Goal: Find specific page/section: Find specific page/section

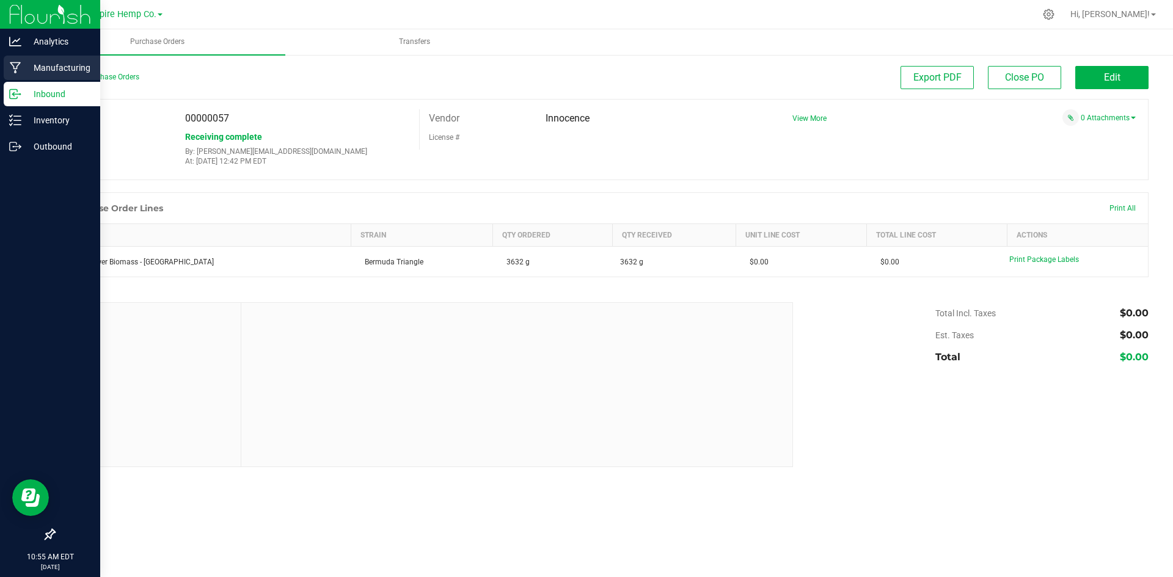
click at [14, 60] on div "Manufacturing" at bounding box center [52, 68] width 96 height 24
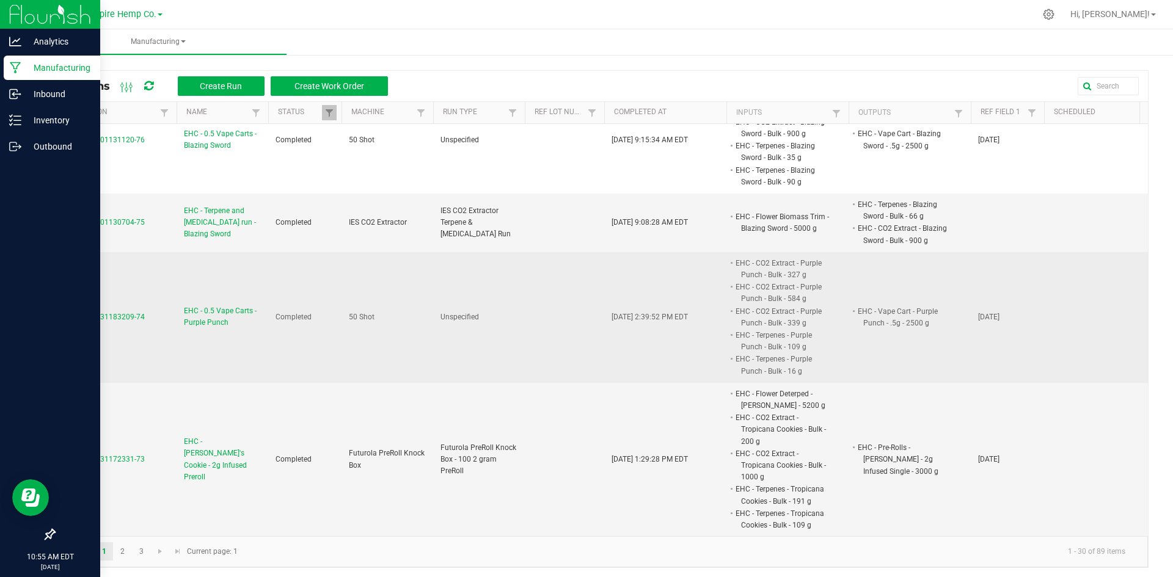
scroll to position [1527, 0]
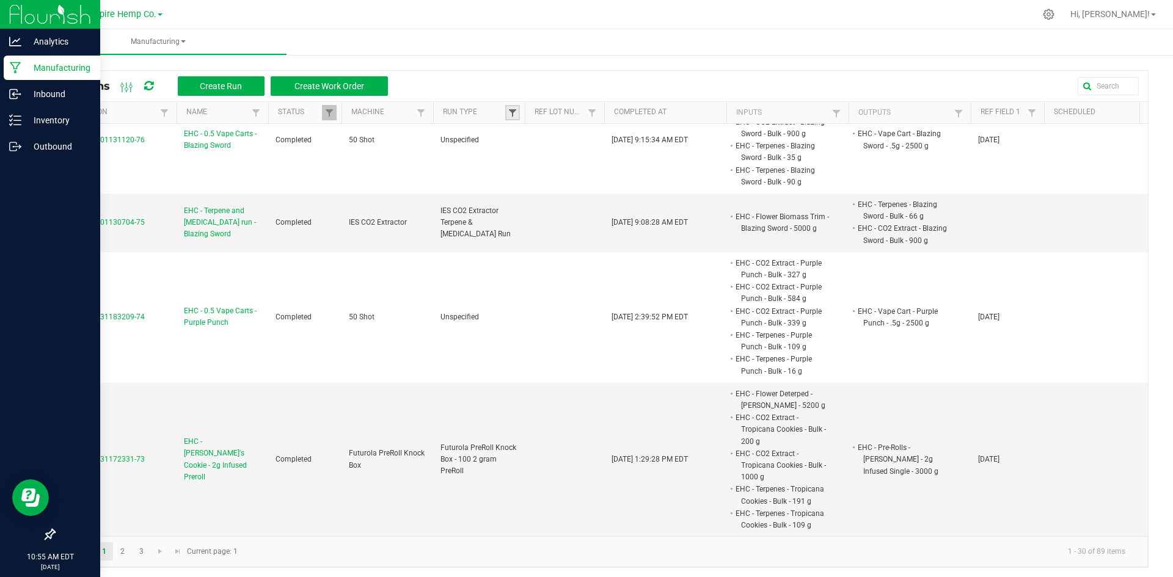
click at [508, 110] on span at bounding box center [513, 113] width 10 height 10
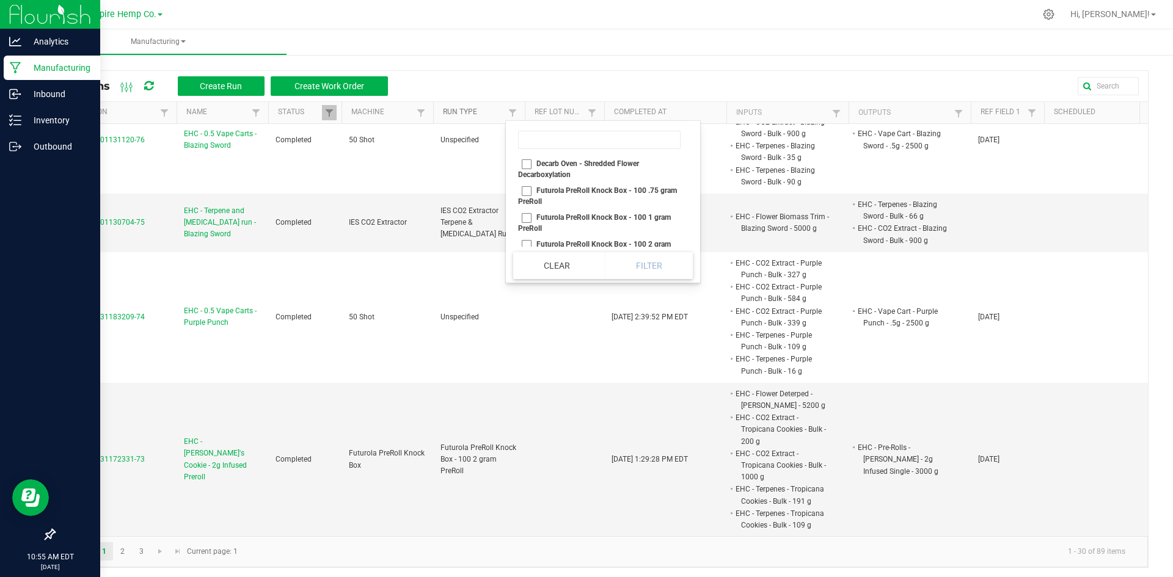
click at [498, 110] on link "Run Type" at bounding box center [474, 112] width 62 height 10
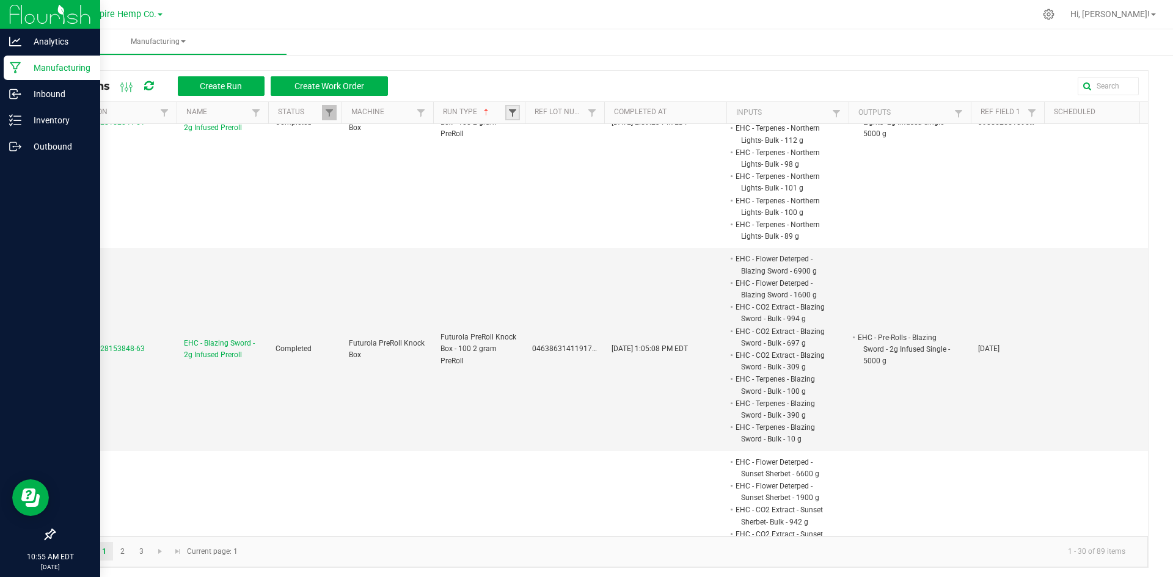
click at [511, 109] on span at bounding box center [513, 113] width 10 height 10
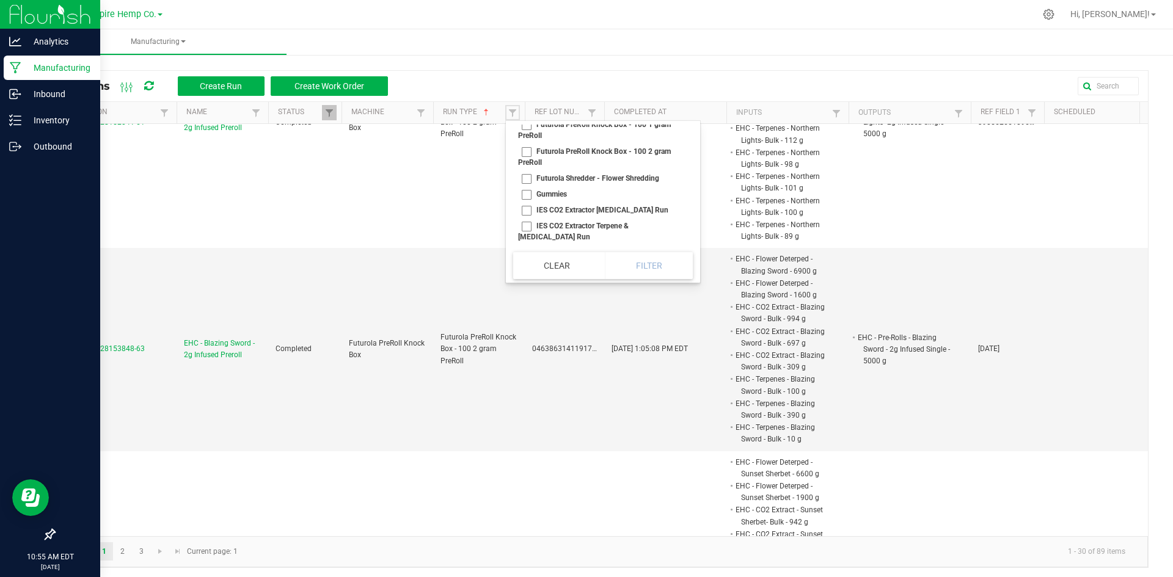
scroll to position [122, 0]
click at [529, 164] on li "Gummies" at bounding box center [599, 165] width 172 height 16
checkbox input "true"
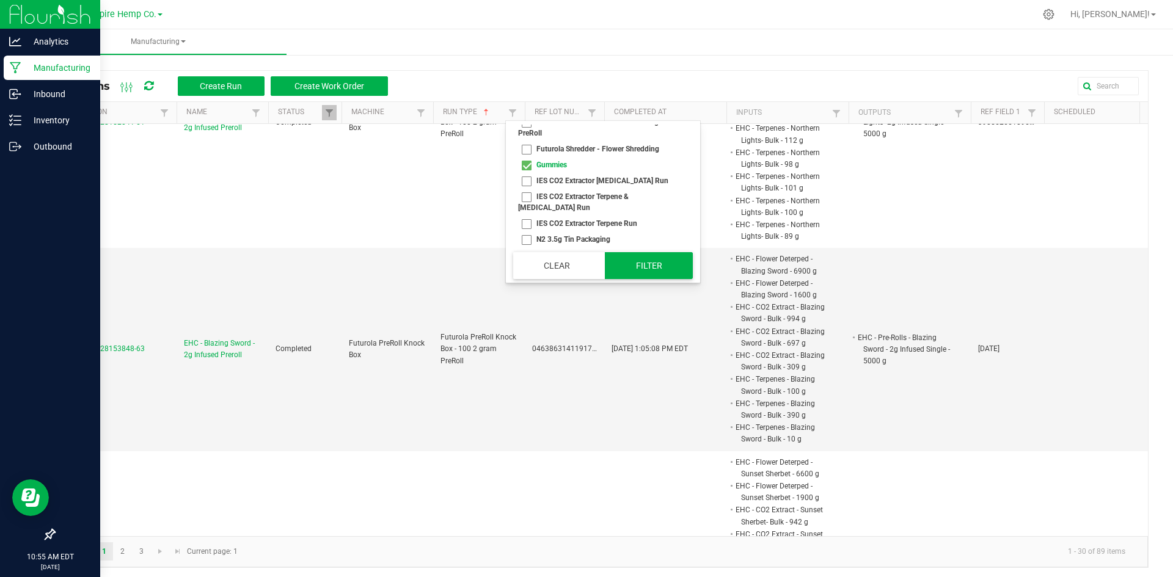
click at [624, 256] on button "Filter" at bounding box center [649, 265] width 88 height 27
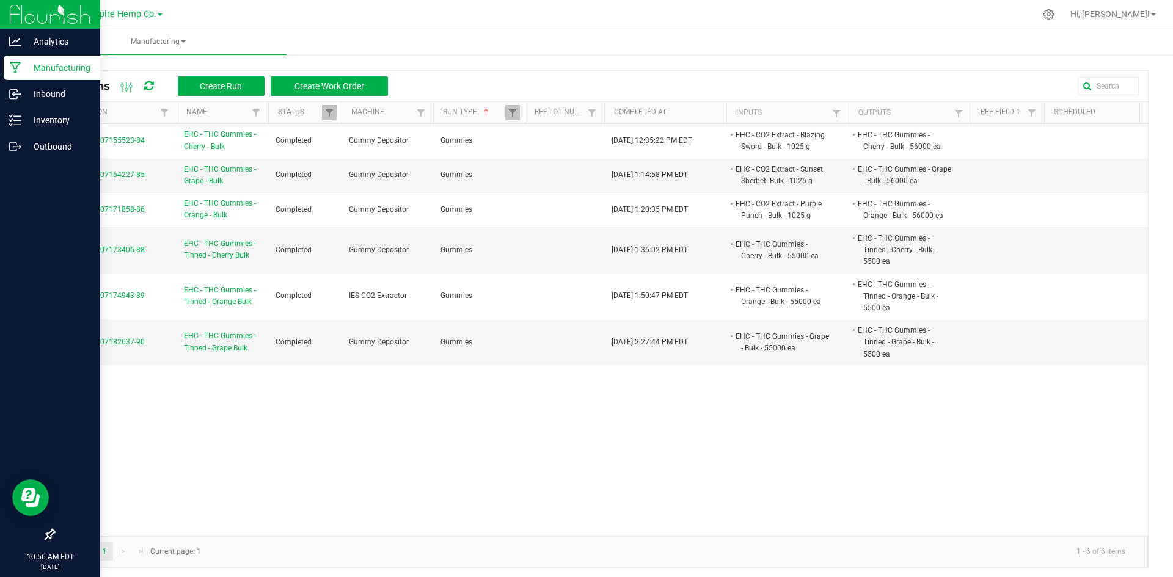
click at [5, 67] on div "Manufacturing" at bounding box center [52, 68] width 96 height 24
click at [41, 68] on p "Manufacturing" at bounding box center [57, 67] width 73 height 15
click at [16, 68] on icon at bounding box center [15, 68] width 11 height 12
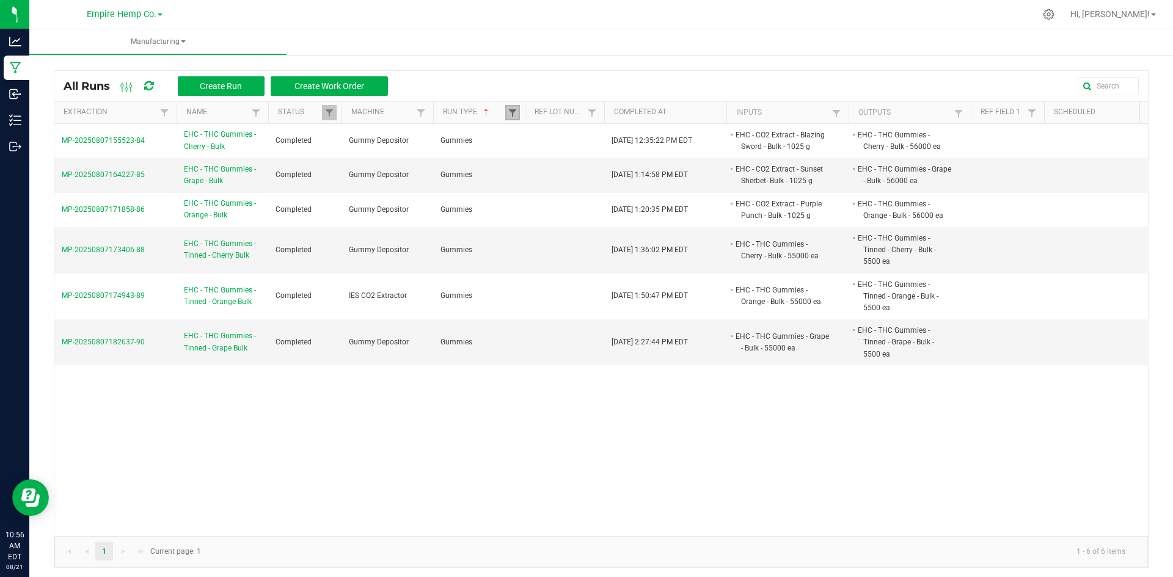
click at [515, 112] on span at bounding box center [513, 113] width 10 height 10
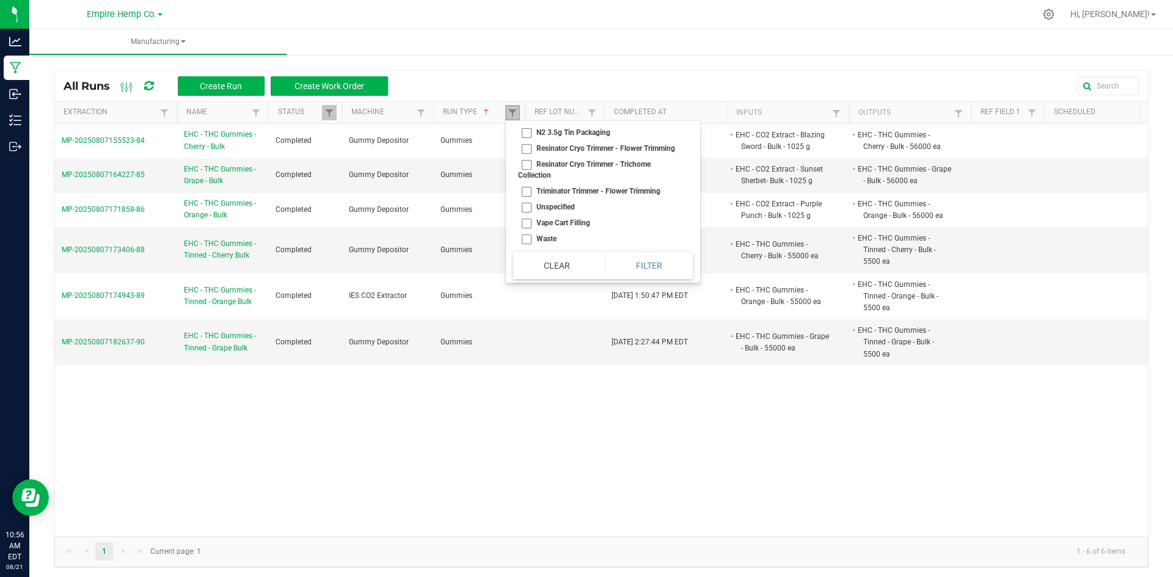
scroll to position [240, 0]
click at [531, 208] on li "Unspecified" at bounding box center [599, 207] width 172 height 16
checkbox input "true"
click at [638, 269] on button "Filter" at bounding box center [649, 265] width 88 height 27
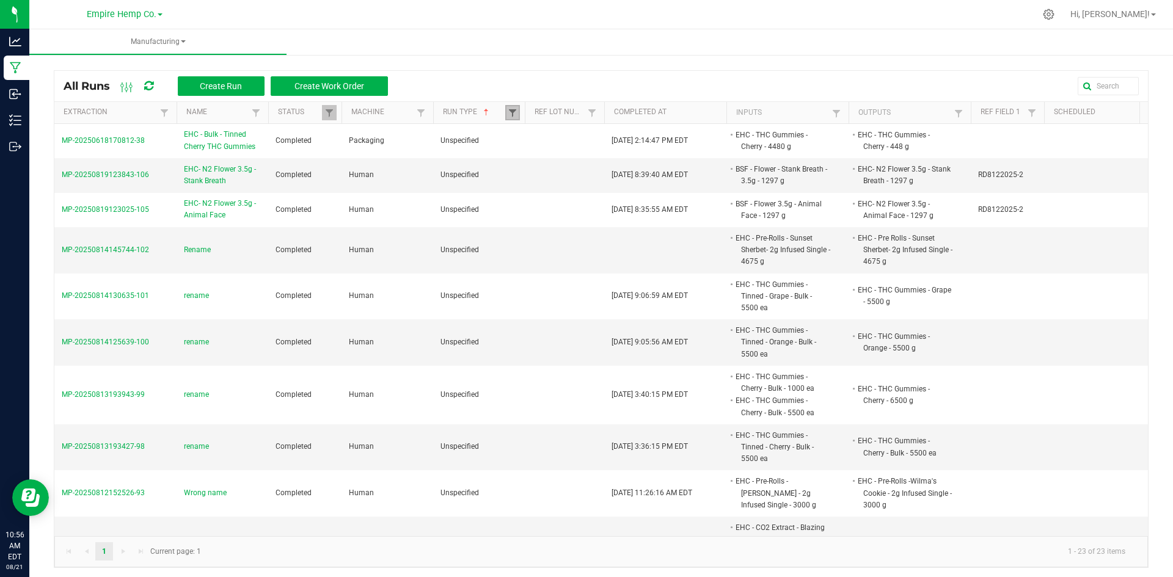
click at [509, 114] on span at bounding box center [513, 113] width 10 height 10
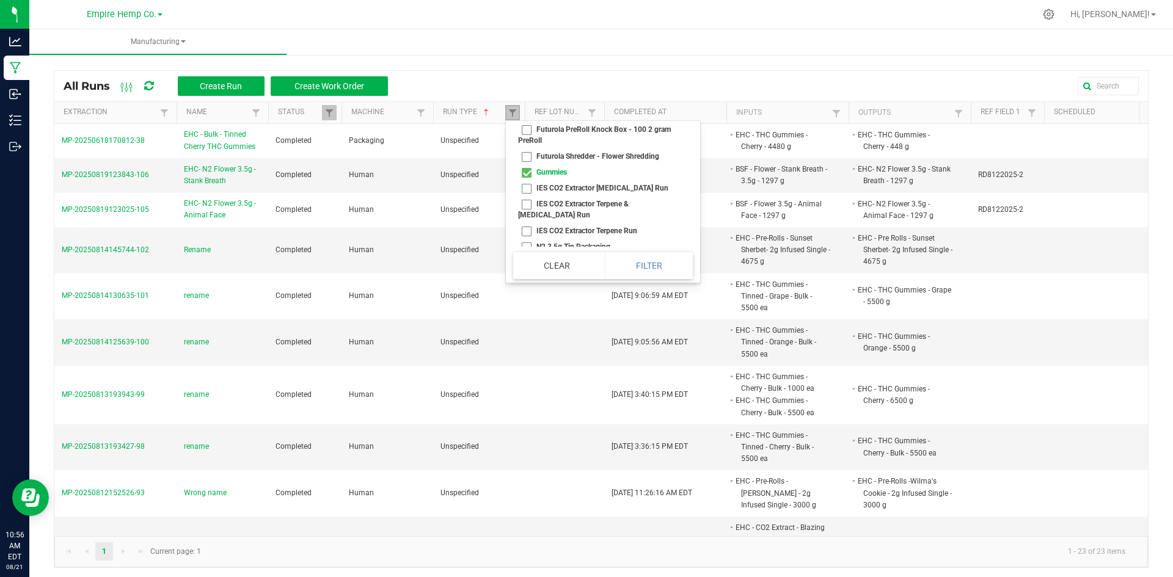
scroll to position [240, 0]
click at [525, 206] on li "Unspecified" at bounding box center [599, 207] width 172 height 16
checkbox input "false"
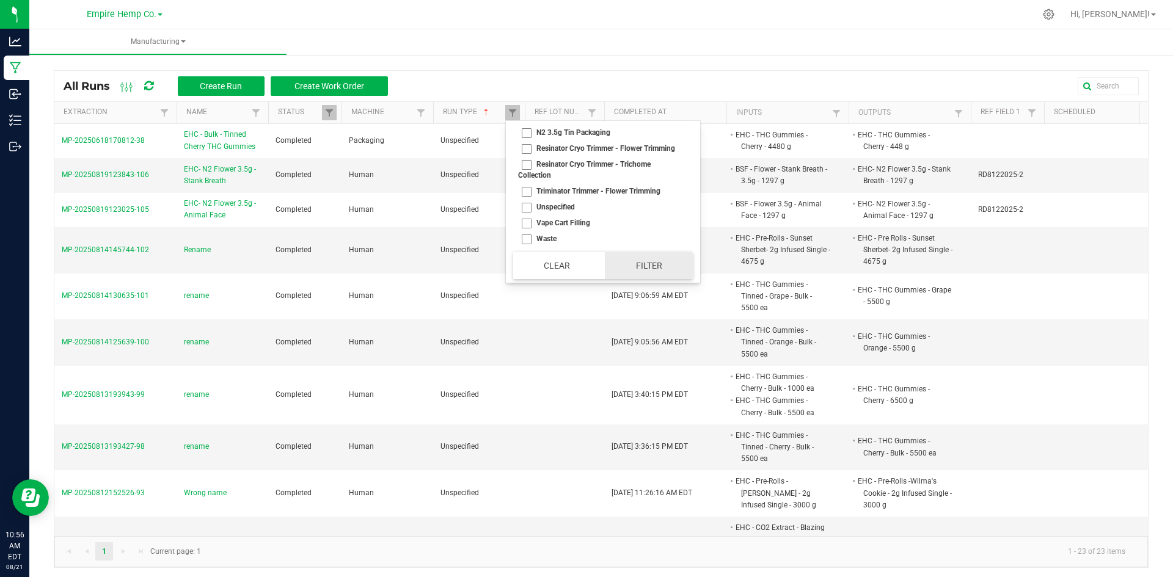
click at [647, 267] on button "Filter" at bounding box center [649, 265] width 88 height 27
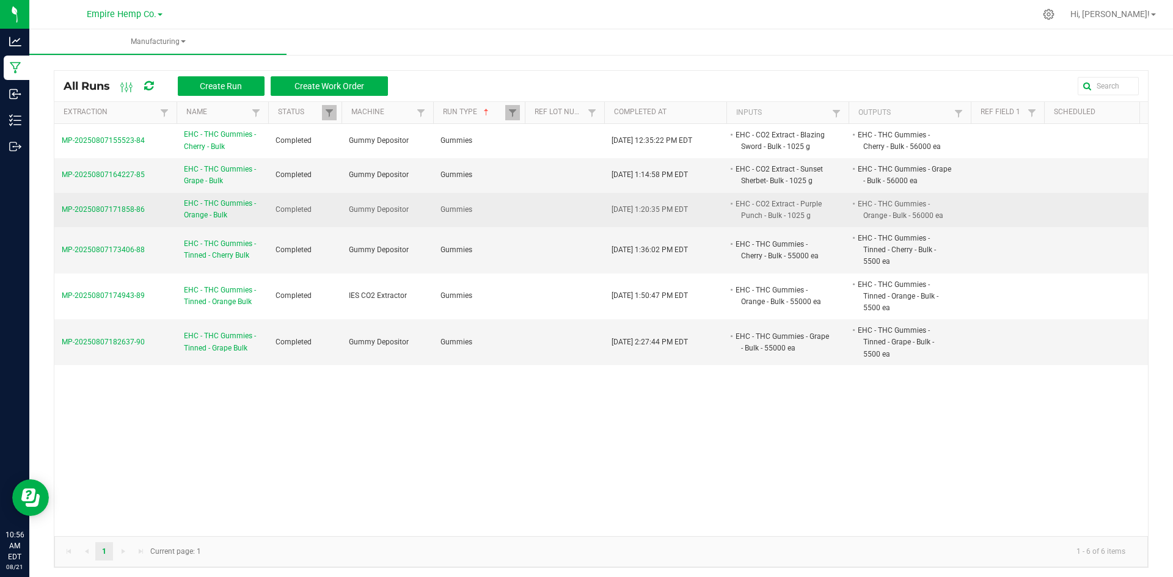
click at [224, 209] on span "EHC - THC Gummies -Orange - Bulk" at bounding box center [222, 209] width 77 height 23
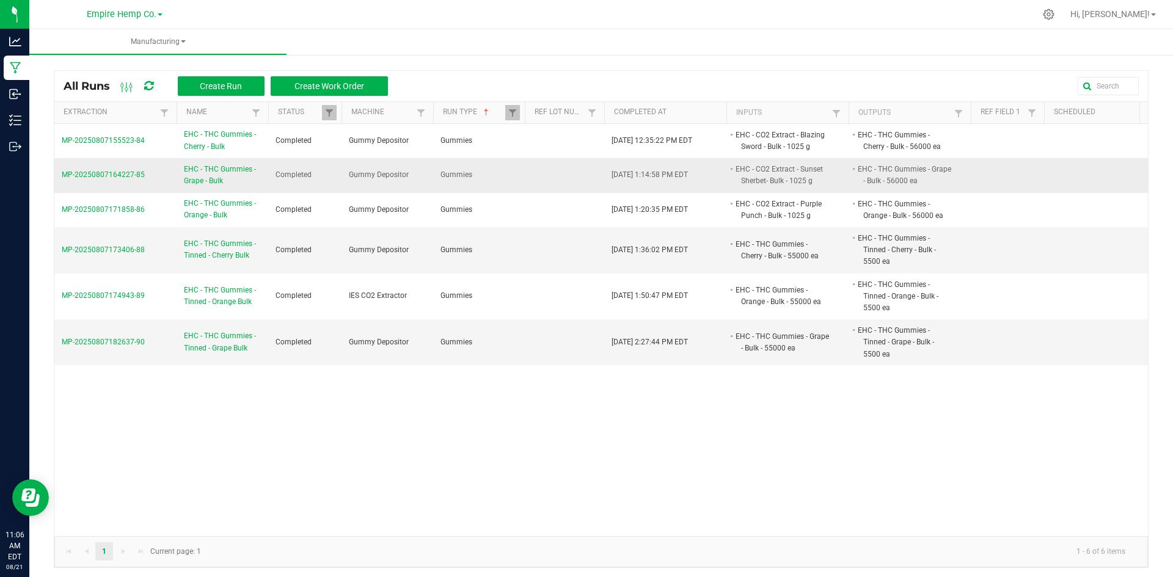
click at [227, 170] on span "EHC - THC Gummies - Grape - Bulk" at bounding box center [222, 175] width 77 height 23
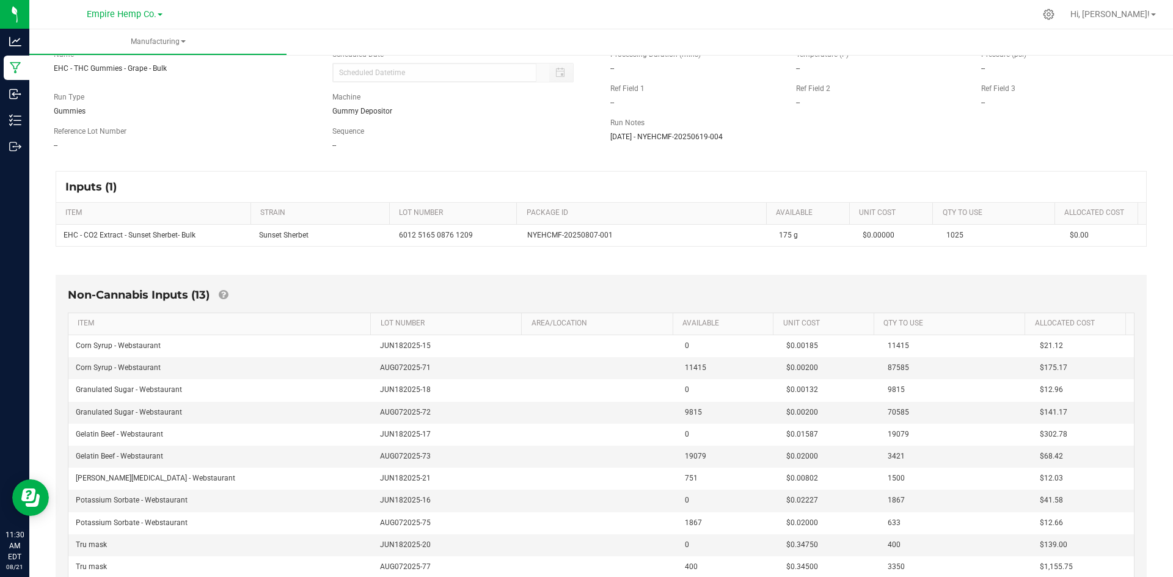
scroll to position [61, 0]
